Goal: Task Accomplishment & Management: Manage account settings

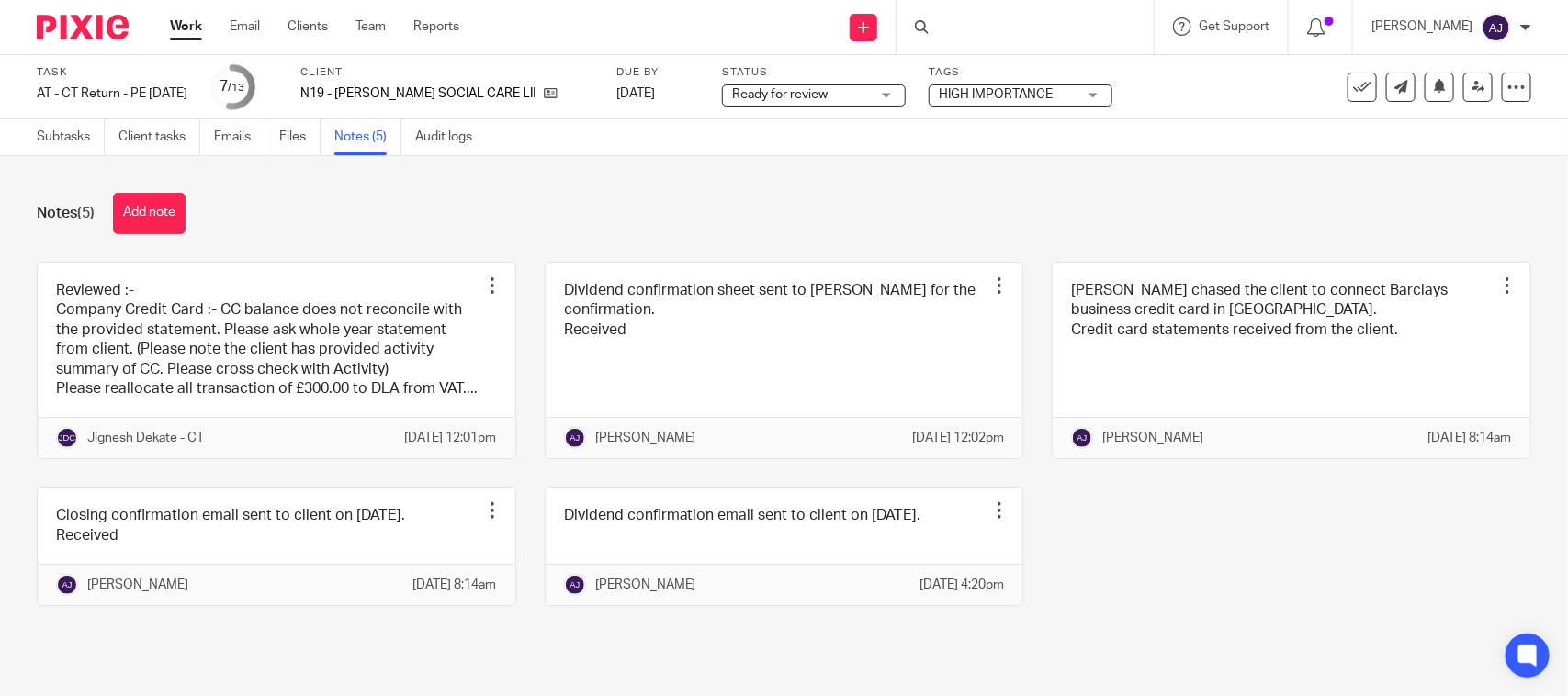
click at [514, 223] on div "Notes (5) Add note" at bounding box center [784, 213] width 1495 height 41
click at [61, 150] on link "Subtasks" at bounding box center [71, 137] width 68 height 36
click at [74, 136] on link "Subtasks" at bounding box center [71, 137] width 68 height 36
click at [163, 206] on button "Add note" at bounding box center [149, 213] width 73 height 41
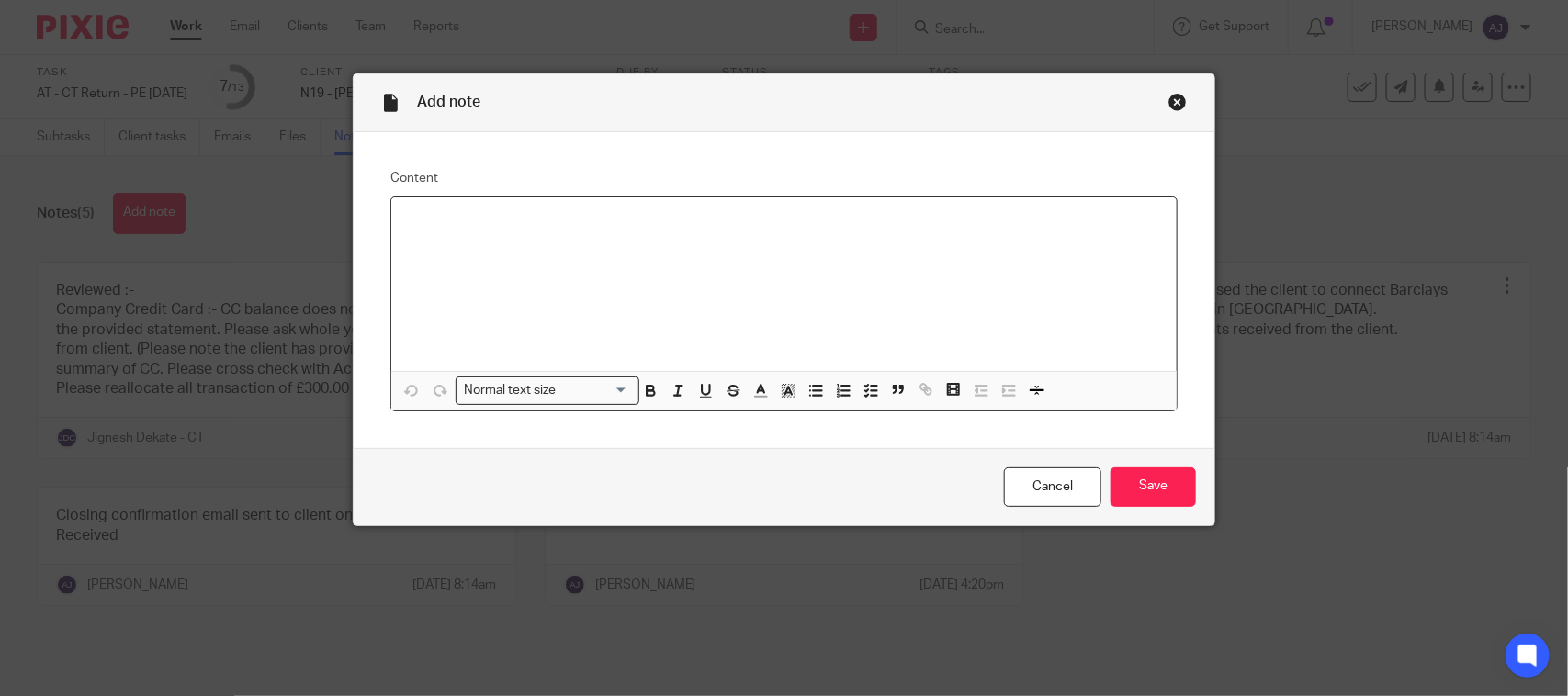
click at [776, 262] on div at bounding box center [784, 284] width 785 height 173
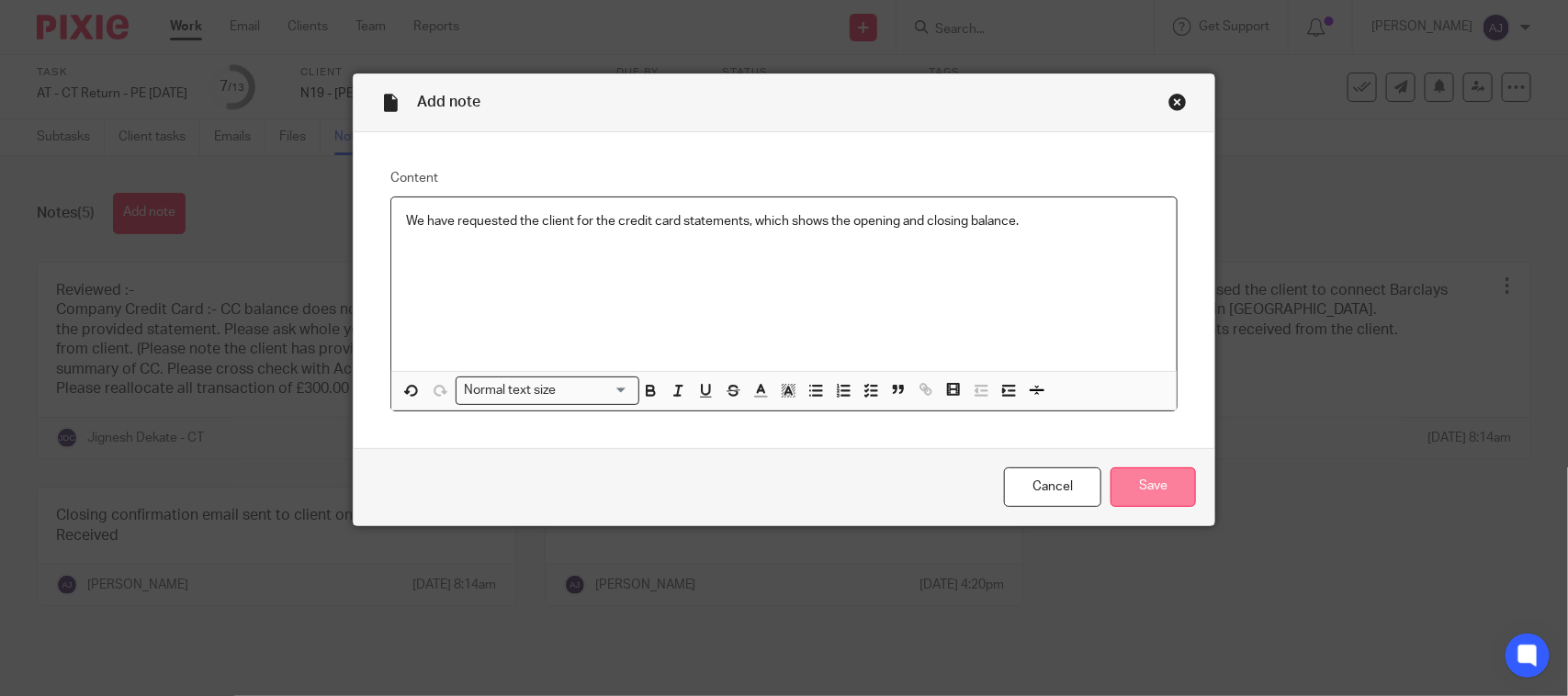
click at [1131, 479] on input "Save" at bounding box center [1153, 487] width 86 height 40
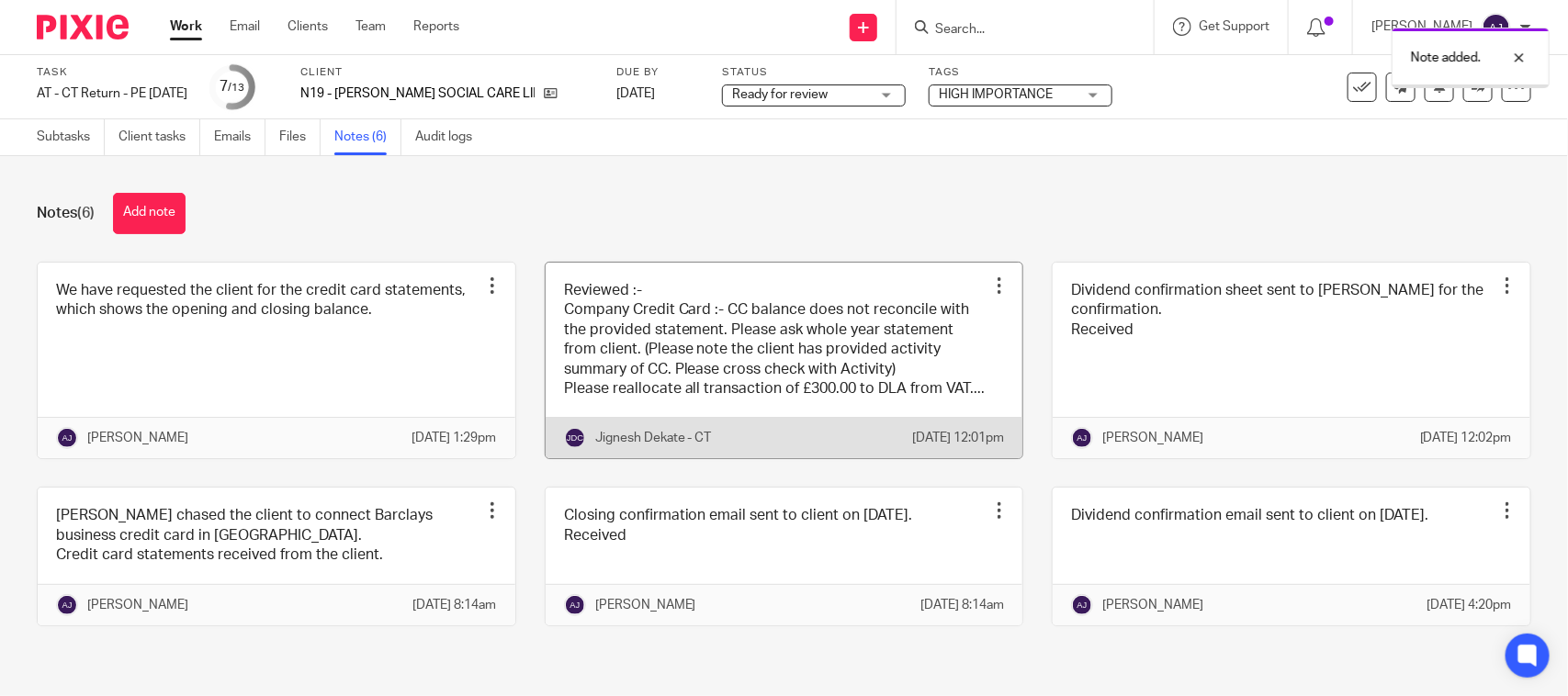
click at [848, 314] on link at bounding box center [784, 361] width 477 height 197
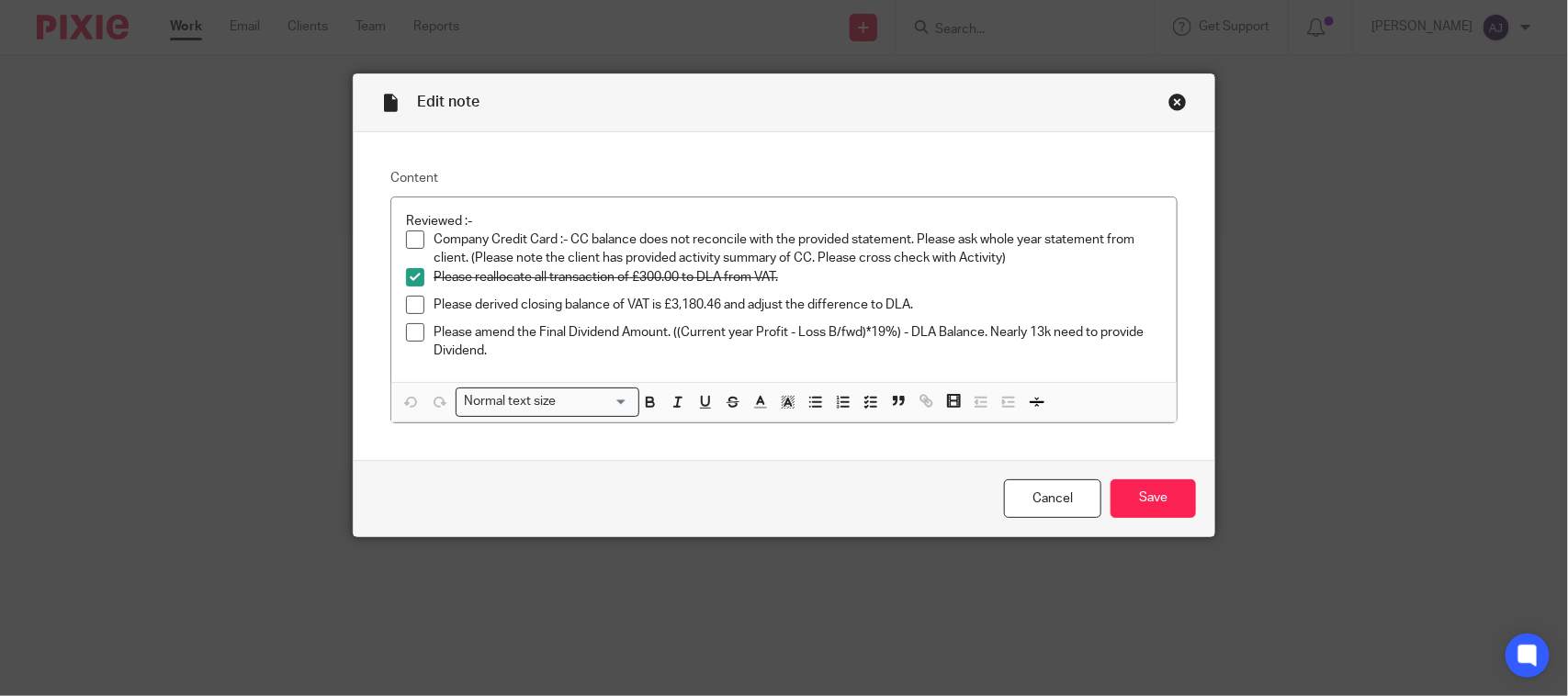
drag, startPoint x: 887, startPoint y: 622, endPoint x: 846, endPoint y: 600, distance: 46.5
click at [887, 622] on div "Edit note Content Reviewed :- Company Credit Card :- CC balance does not reconc…" at bounding box center [784, 348] width 1568 height 696
click at [1169, 102] on div "Close this dialog window" at bounding box center [1177, 101] width 19 height 18
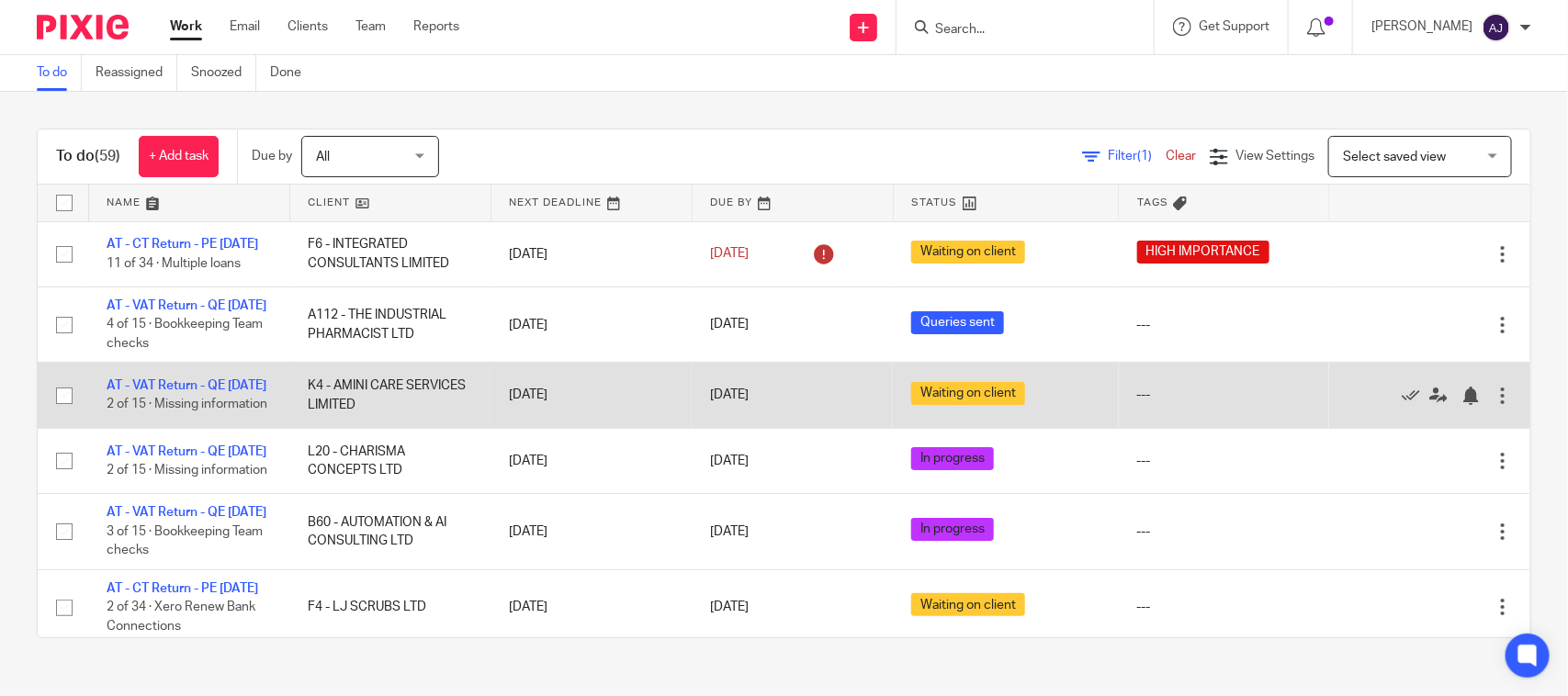
scroll to position [115, 0]
